Goal: Task Accomplishment & Management: Manage account settings

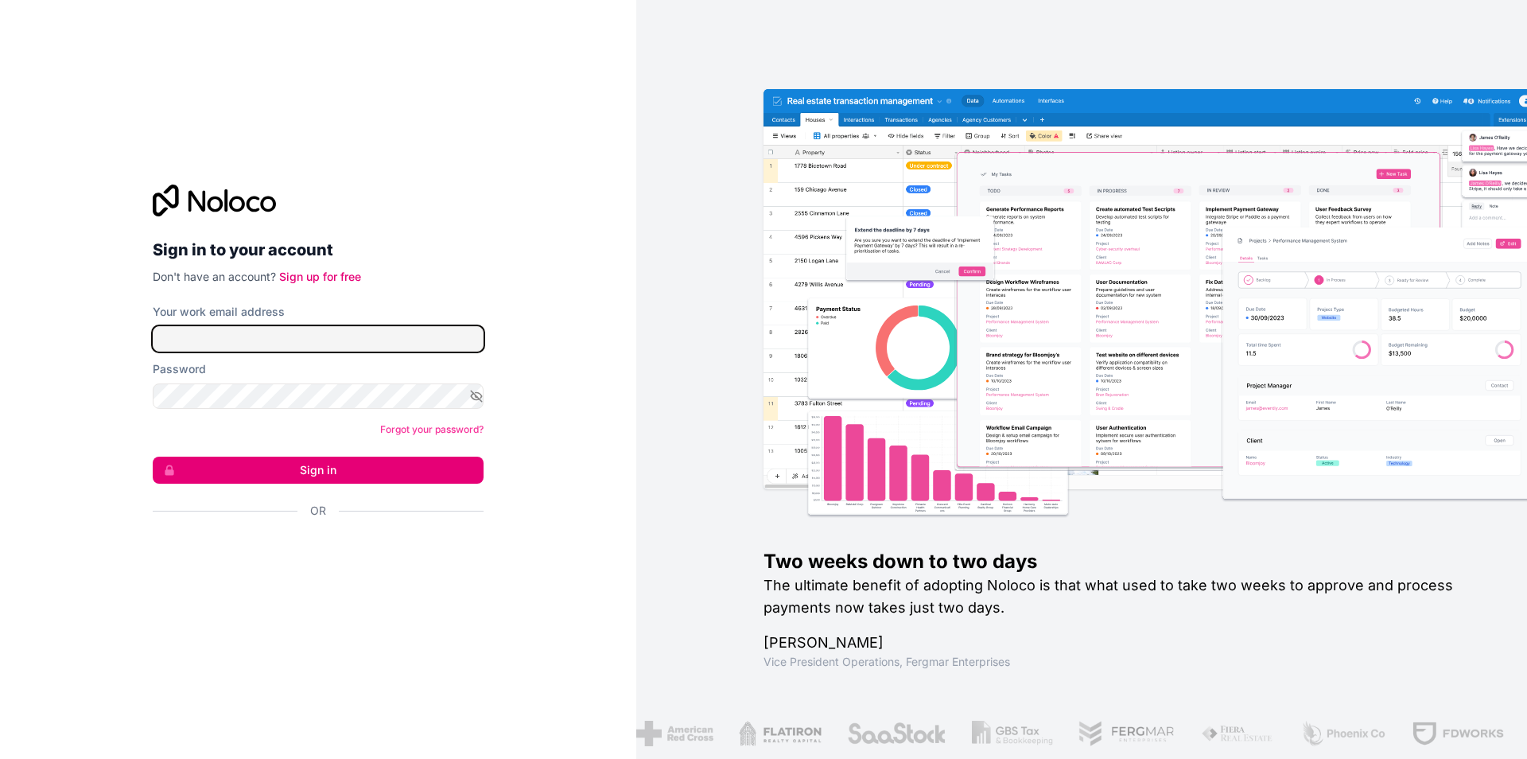
click at [259, 329] on input "Your work email address" at bounding box center [318, 338] width 331 height 25
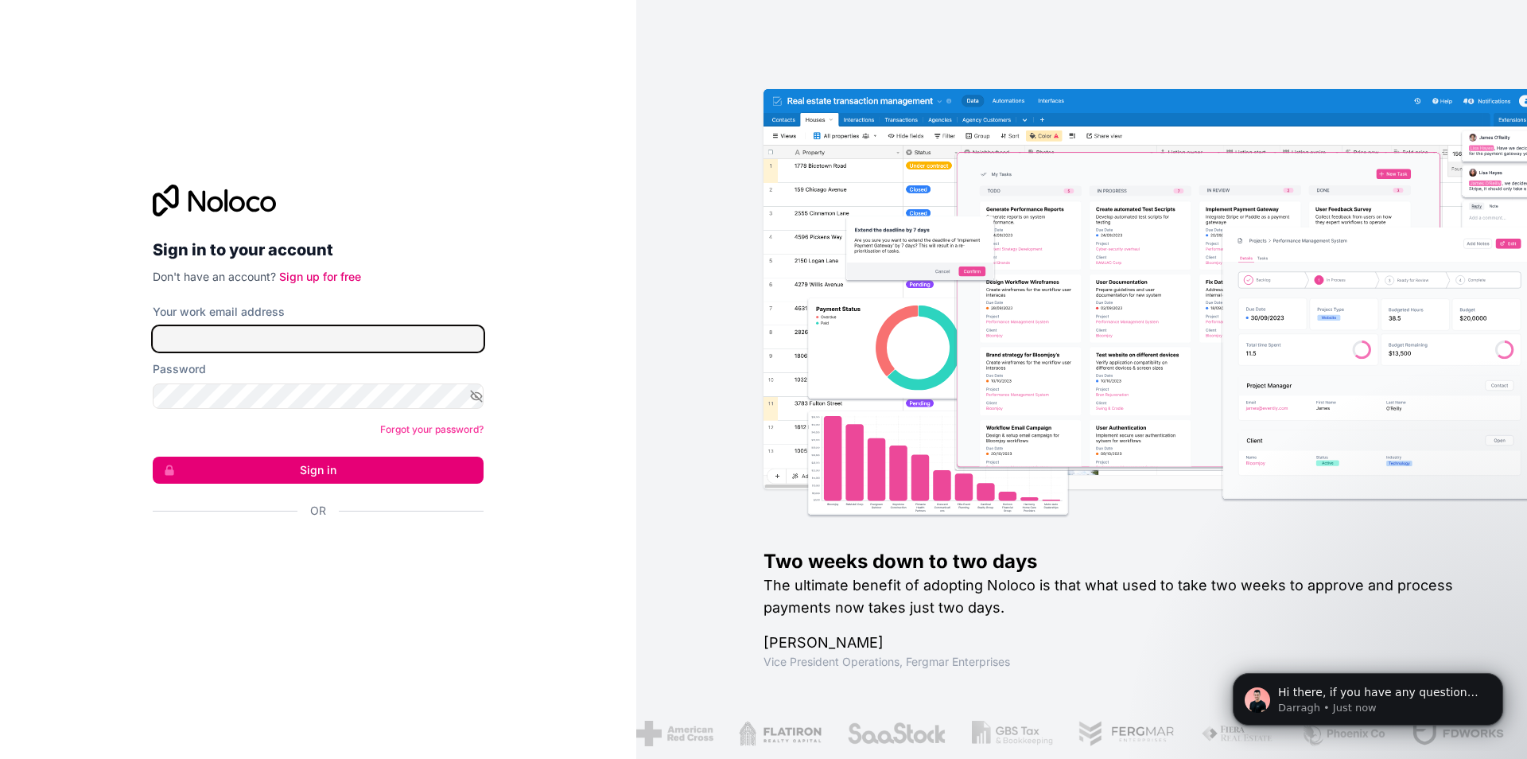
type input "[EMAIL_ADDRESS][DOMAIN_NAME]"
click at [227, 419] on form "Your work email address [PERSON_NAME][EMAIL_ADDRESS][DOMAIN_NAME] Password Forg…" at bounding box center [318, 439] width 331 height 270
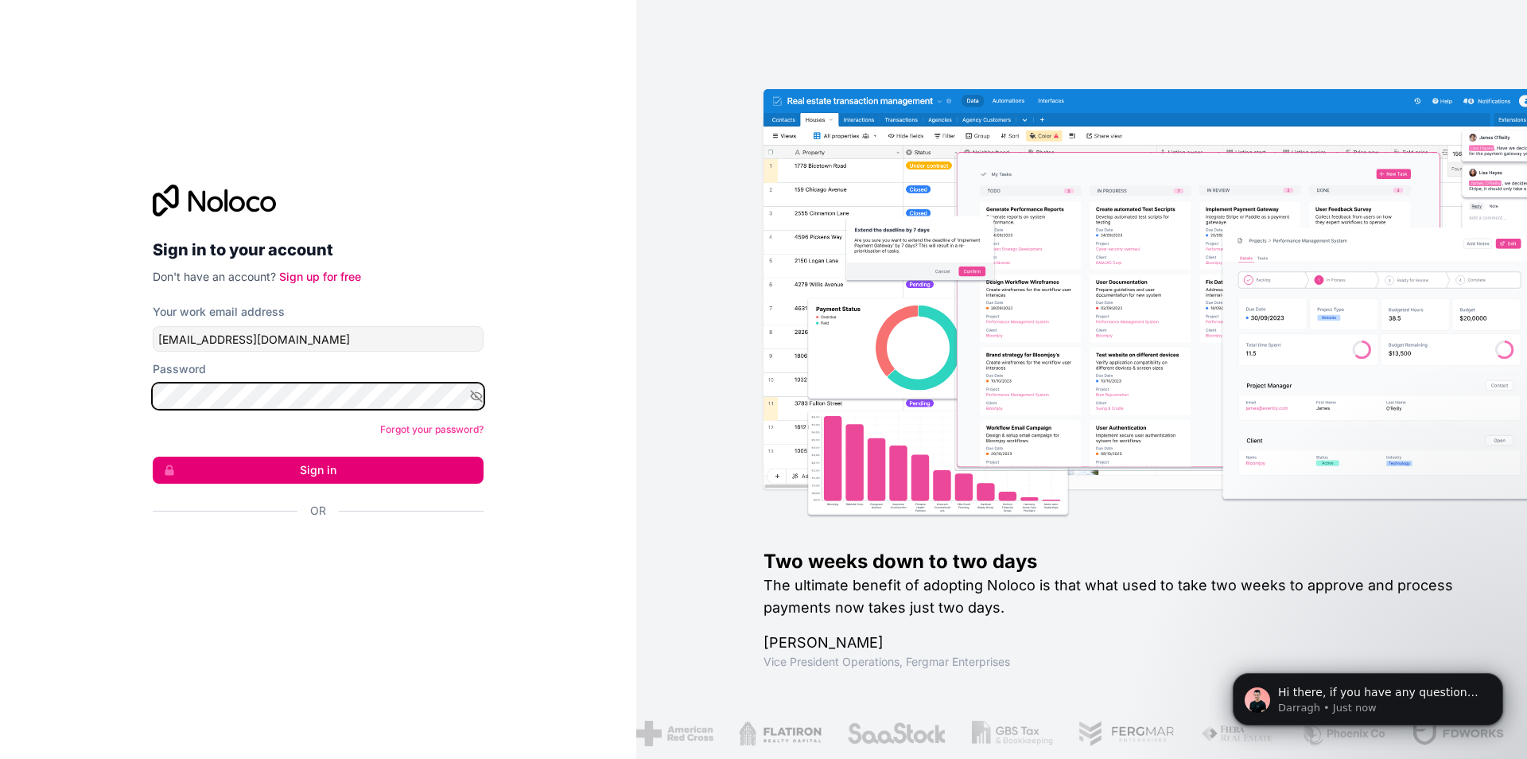
click at [153, 457] on button "Sign in" at bounding box center [318, 470] width 331 height 27
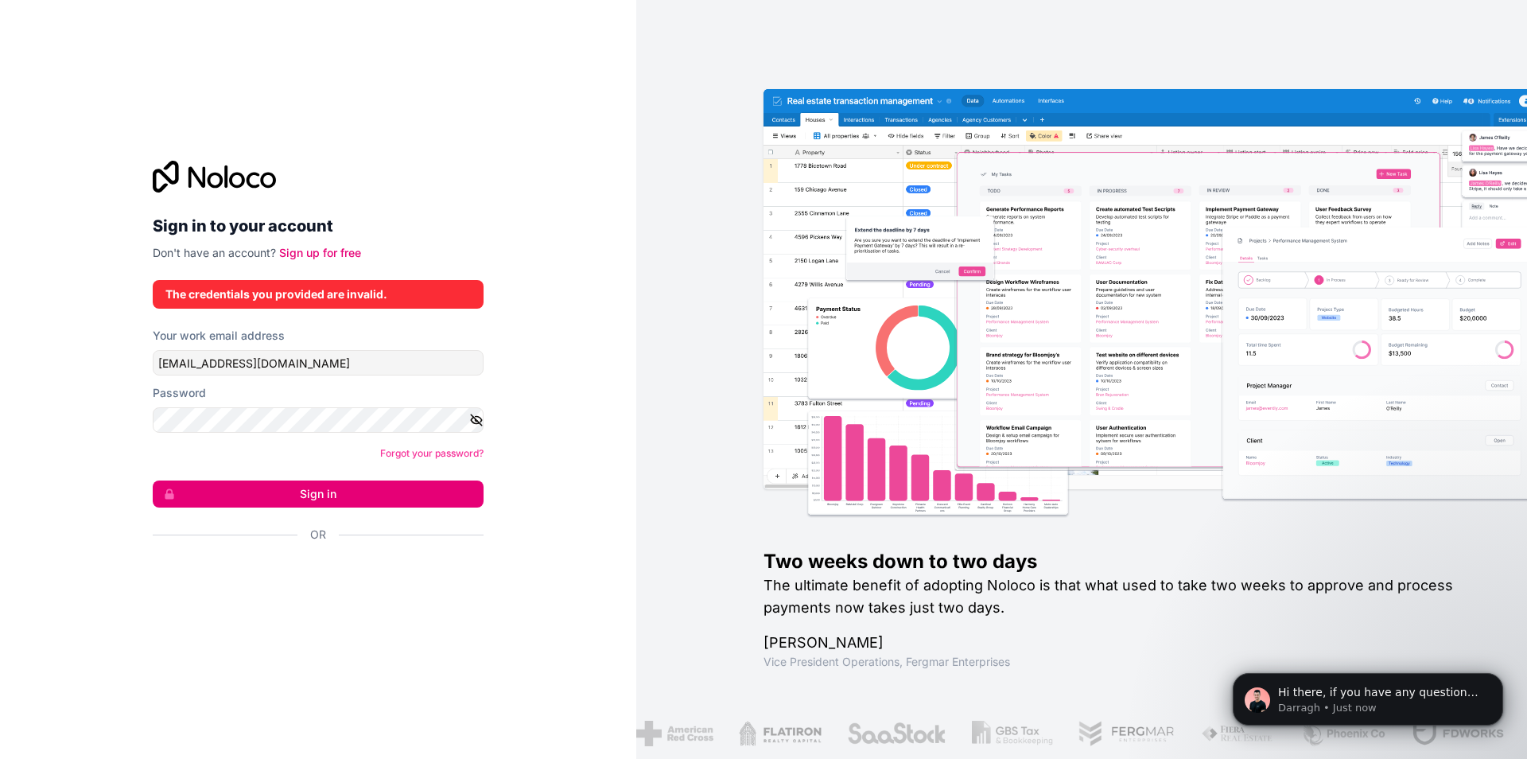
click at [471, 414] on icon "button" at bounding box center [476, 419] width 11 height 11
click at [282, 487] on button "Sign in" at bounding box center [318, 493] width 331 height 27
click at [286, 484] on button "Sign in" at bounding box center [318, 493] width 331 height 27
click at [0, 425] on div "Sign in to your account Don't have an account? Sign up for free The credentials…" at bounding box center [318, 379] width 636 height 759
click at [321, 490] on button "Sign in" at bounding box center [318, 493] width 331 height 27
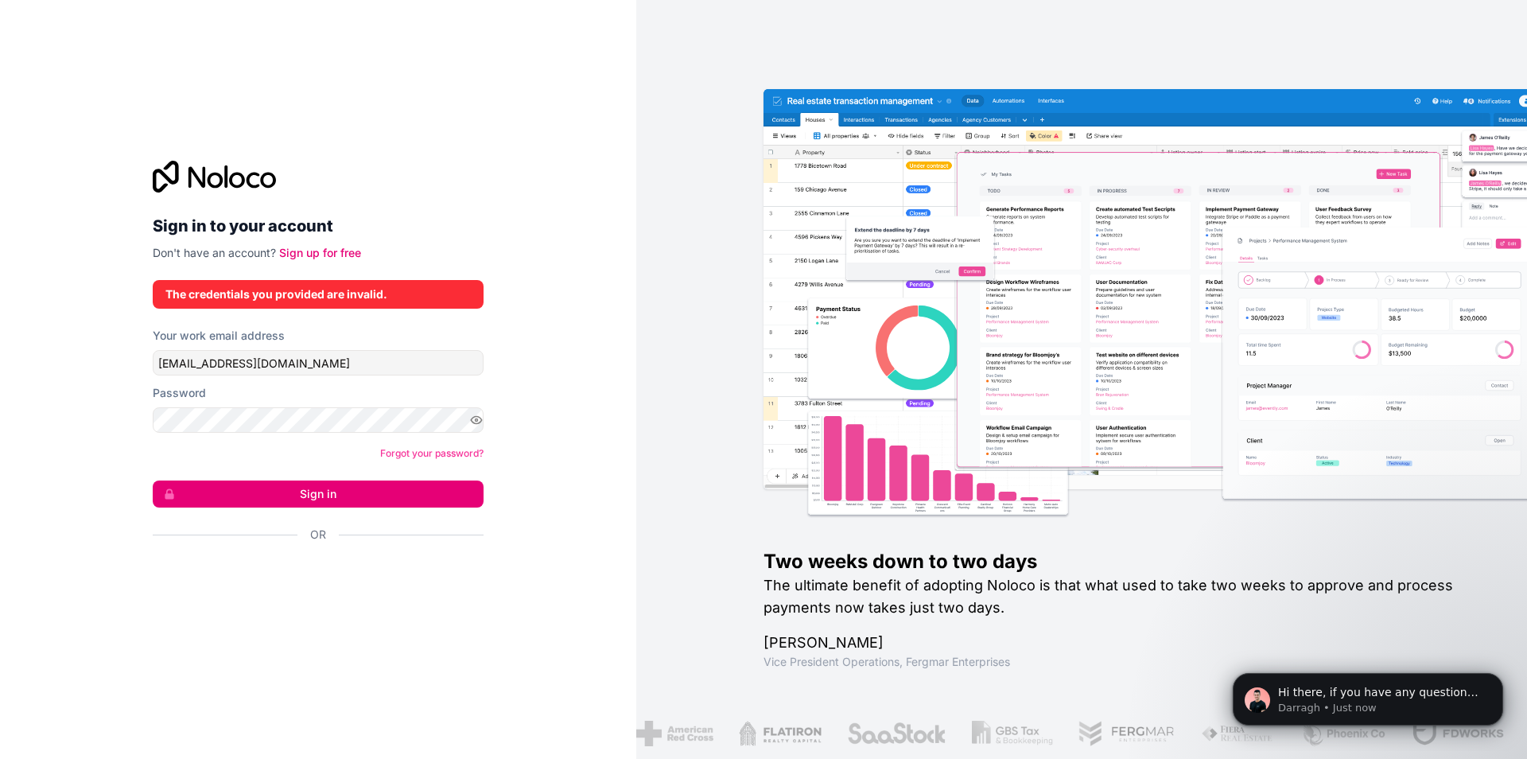
click at [273, 280] on div "The credentials you provided are invalid." at bounding box center [318, 294] width 331 height 29
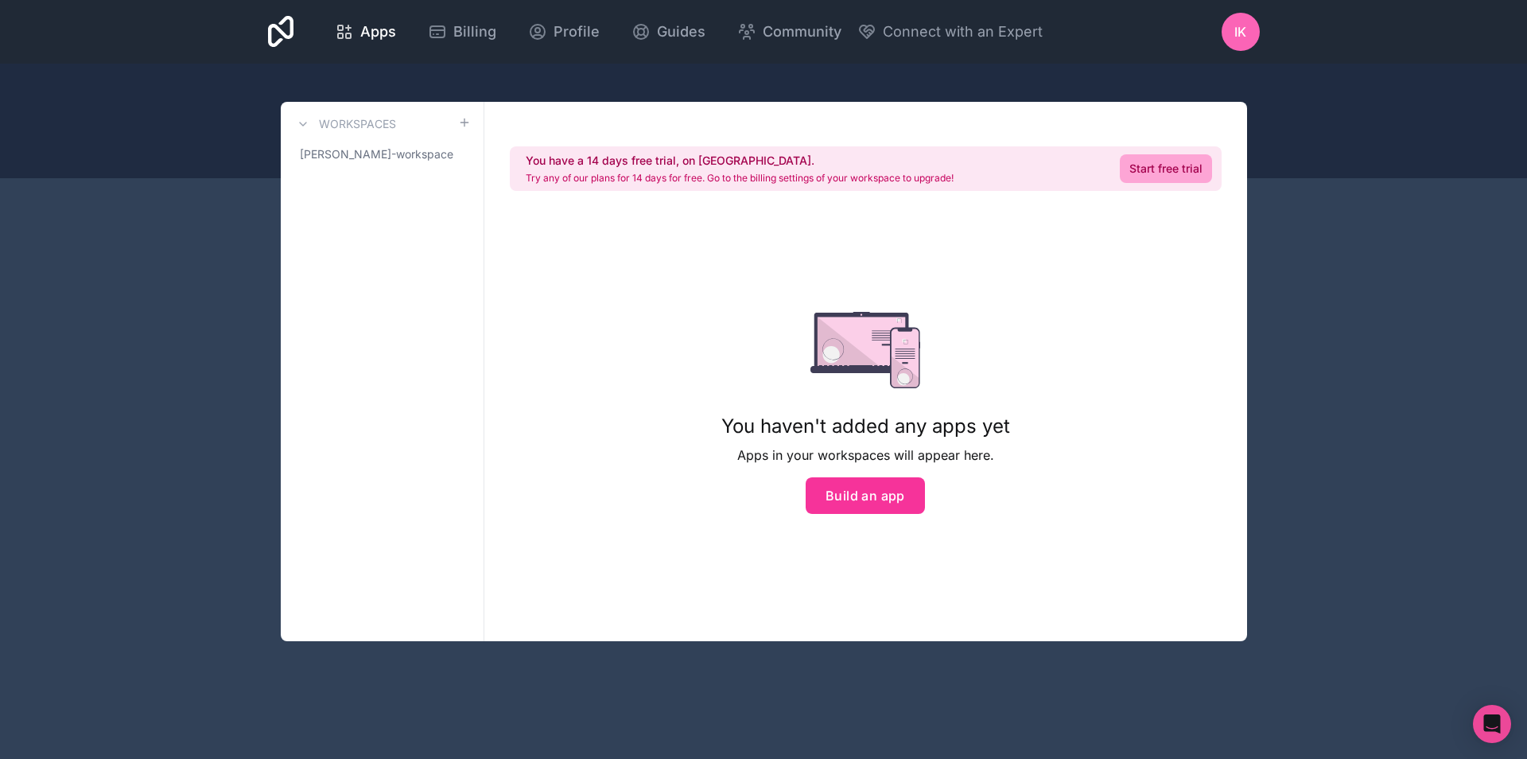
drag, startPoint x: 690, startPoint y: 368, endPoint x: 689, endPoint y: 348, distance: 19.9
click at [690, 369] on div "You have a 14 days free trial, on us. Try any of our plans for 14 days for free…" at bounding box center [865, 371] width 763 height 539
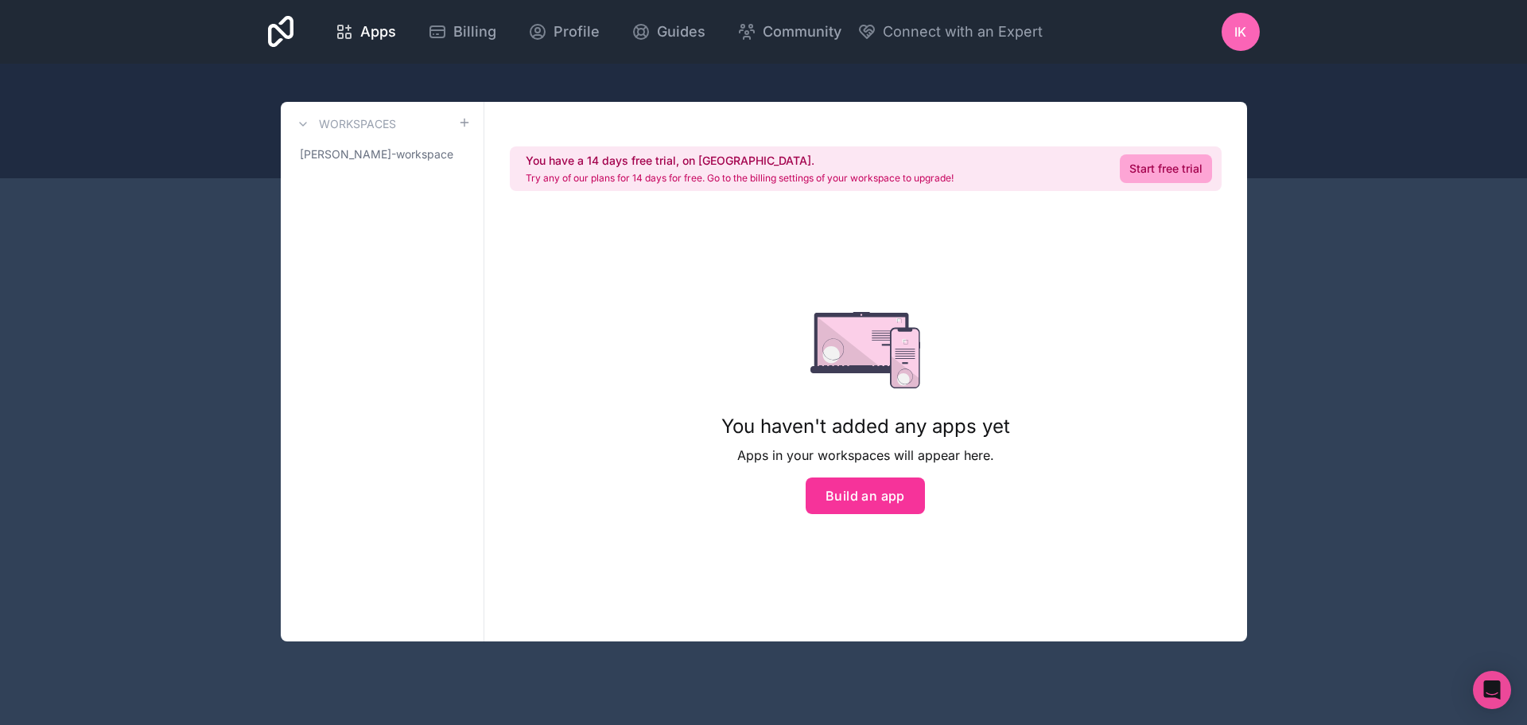
click at [430, 130] on div "Workspaces" at bounding box center [381, 124] width 177 height 19
click at [372, 155] on span "[PERSON_NAME]-workspace" at bounding box center [376, 154] width 153 height 16
click at [1238, 29] on span "iK" at bounding box center [1240, 31] width 12 height 19
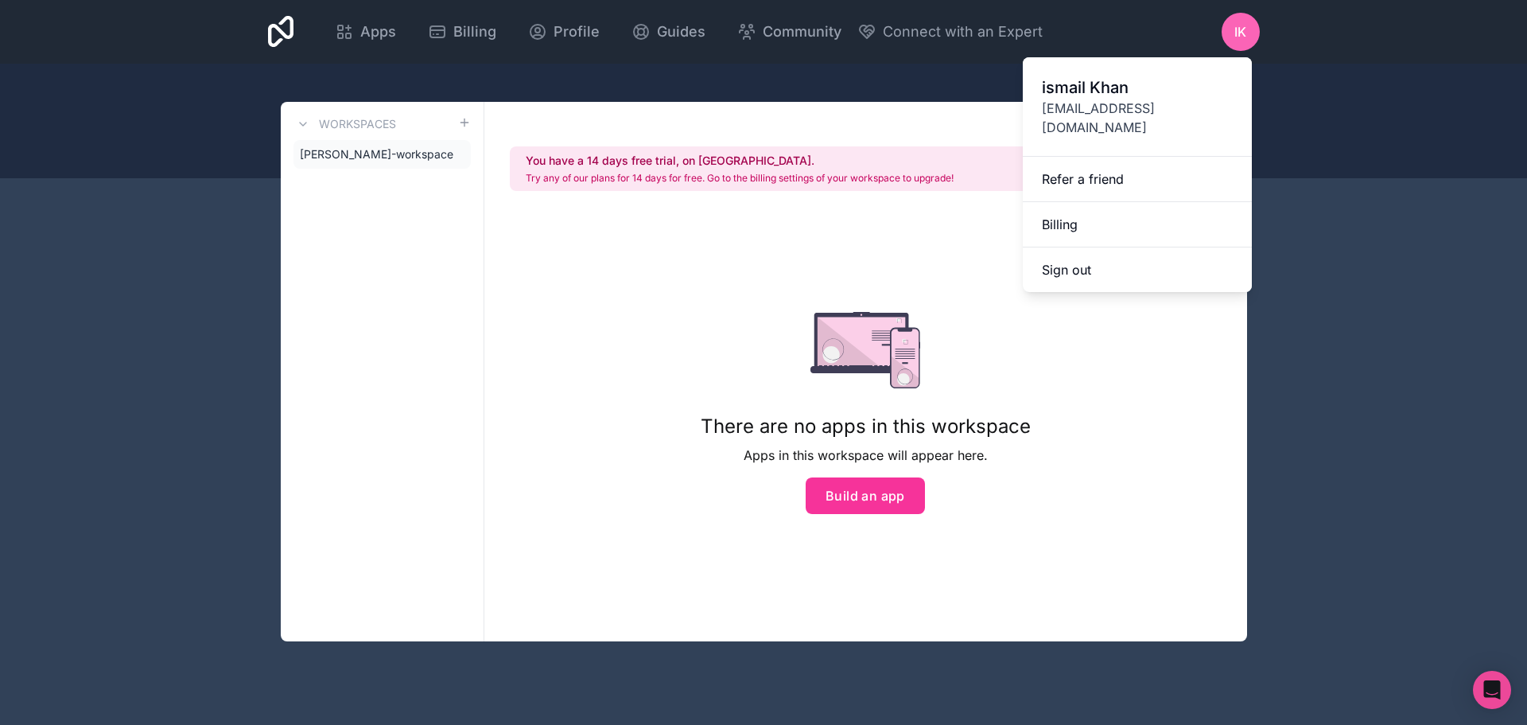
click at [423, 14] on div "Apps Billing Profile Guides Community Connect with an Expert" at bounding box center [681, 32] width 724 height 38
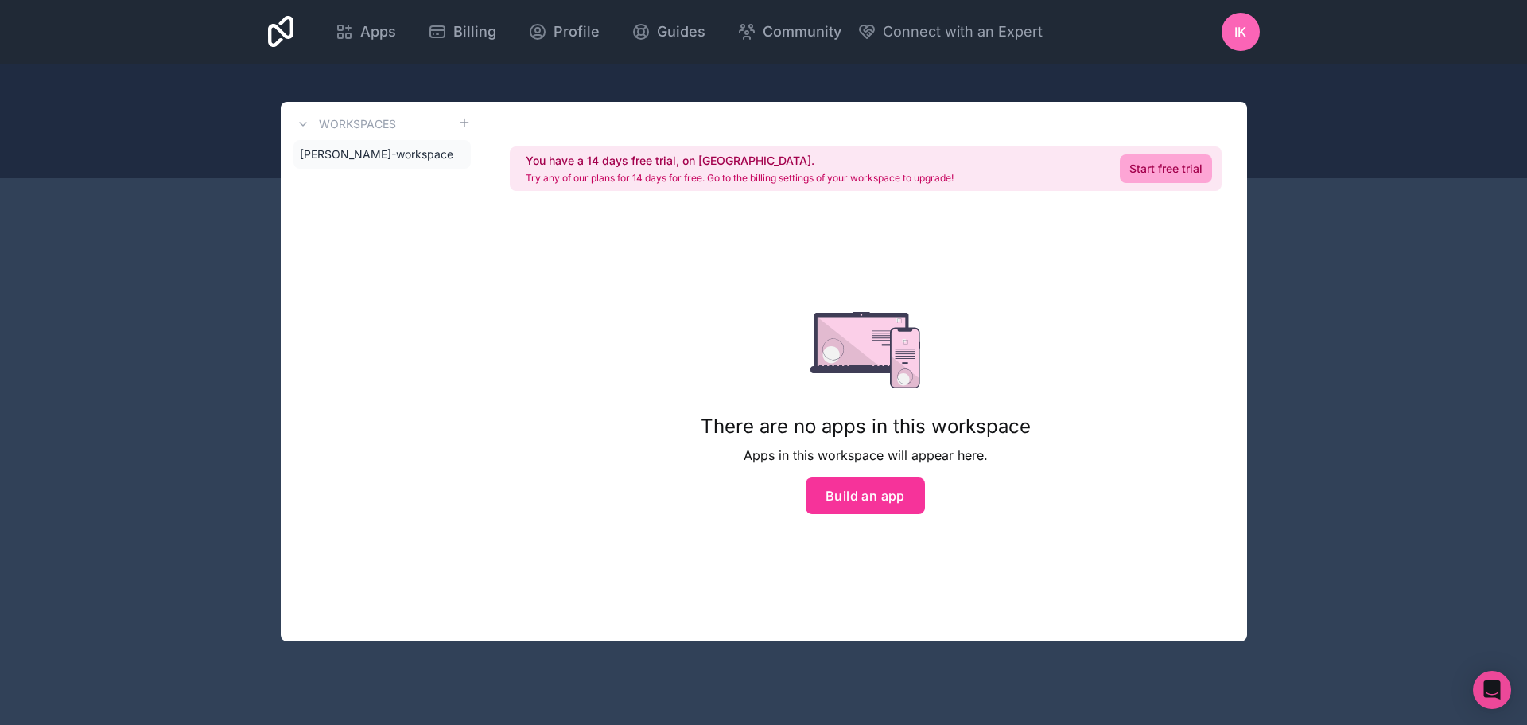
click at [376, 29] on span "Apps" at bounding box center [378, 32] width 36 height 22
